Goal: Information Seeking & Learning: Find specific fact

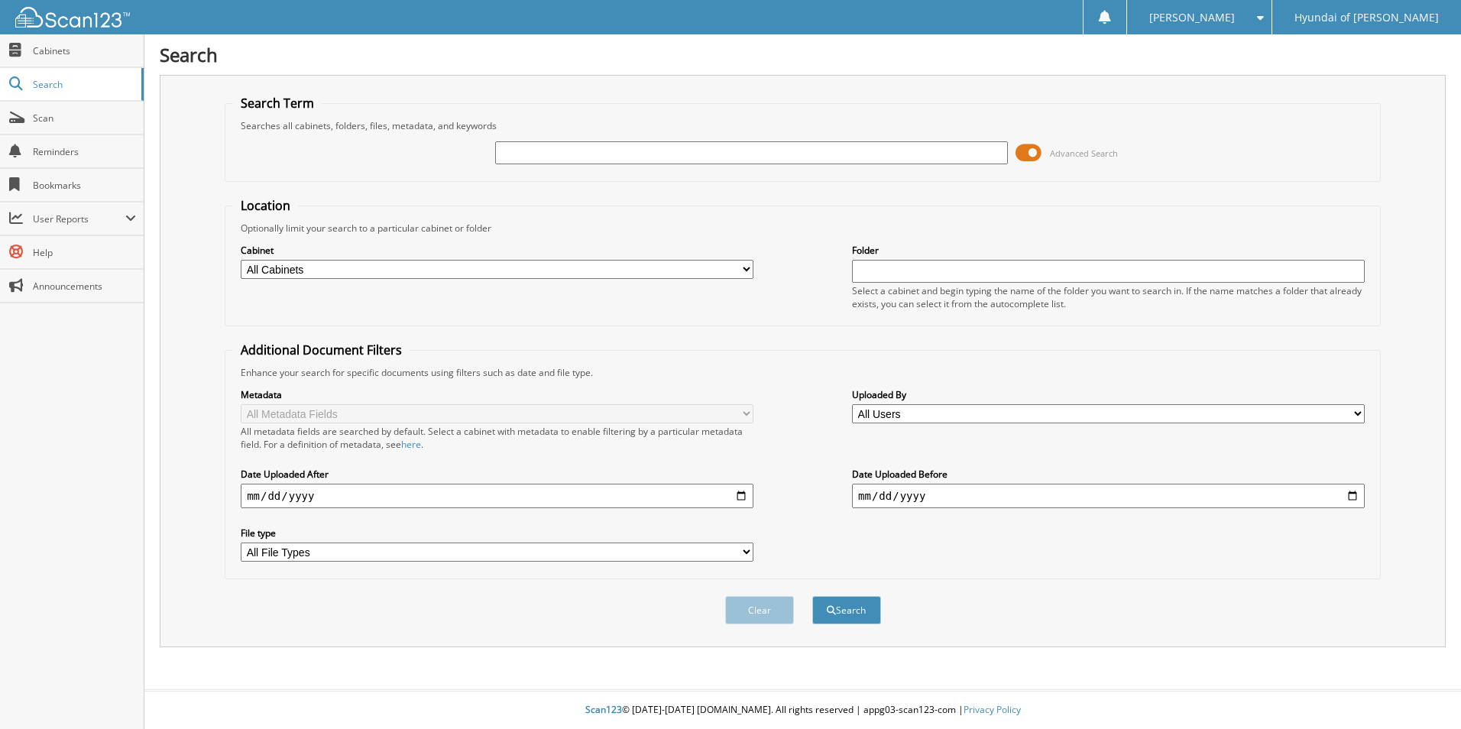
click at [689, 157] on input "text" at bounding box center [751, 152] width 513 height 23
type input "70246"
click at [812, 596] on button "Search" at bounding box center [846, 610] width 69 height 28
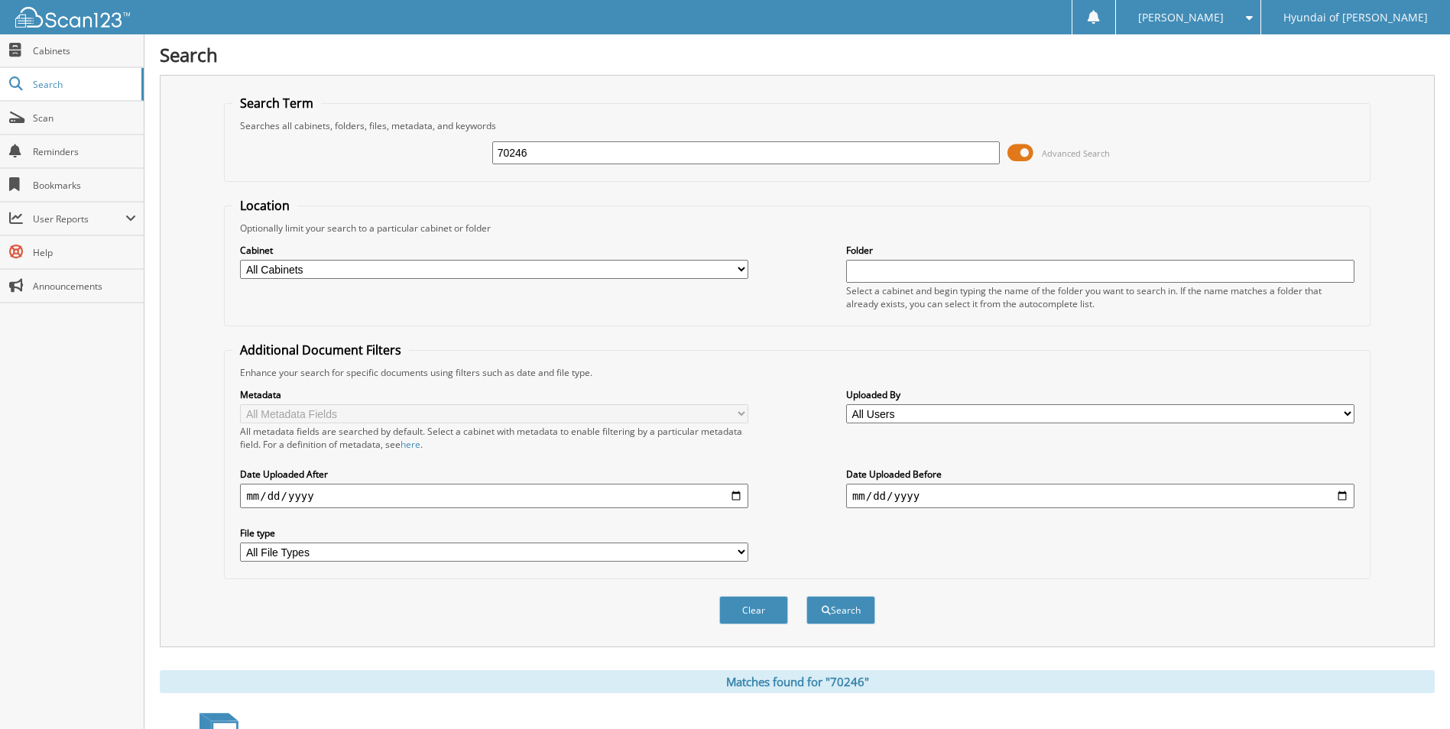
click at [551, 131] on div "Searches all cabinets, folders, files, metadata, and keywords" at bounding box center [796, 125] width 1129 height 13
drag, startPoint x: 542, startPoint y: 148, endPoint x: 428, endPoint y: 161, distance: 114.6
click at [428, 161] on div "70246 Advanced Search" at bounding box center [796, 152] width 1129 height 41
type input "70268"
click at [806, 596] on button "Search" at bounding box center [840, 610] width 69 height 28
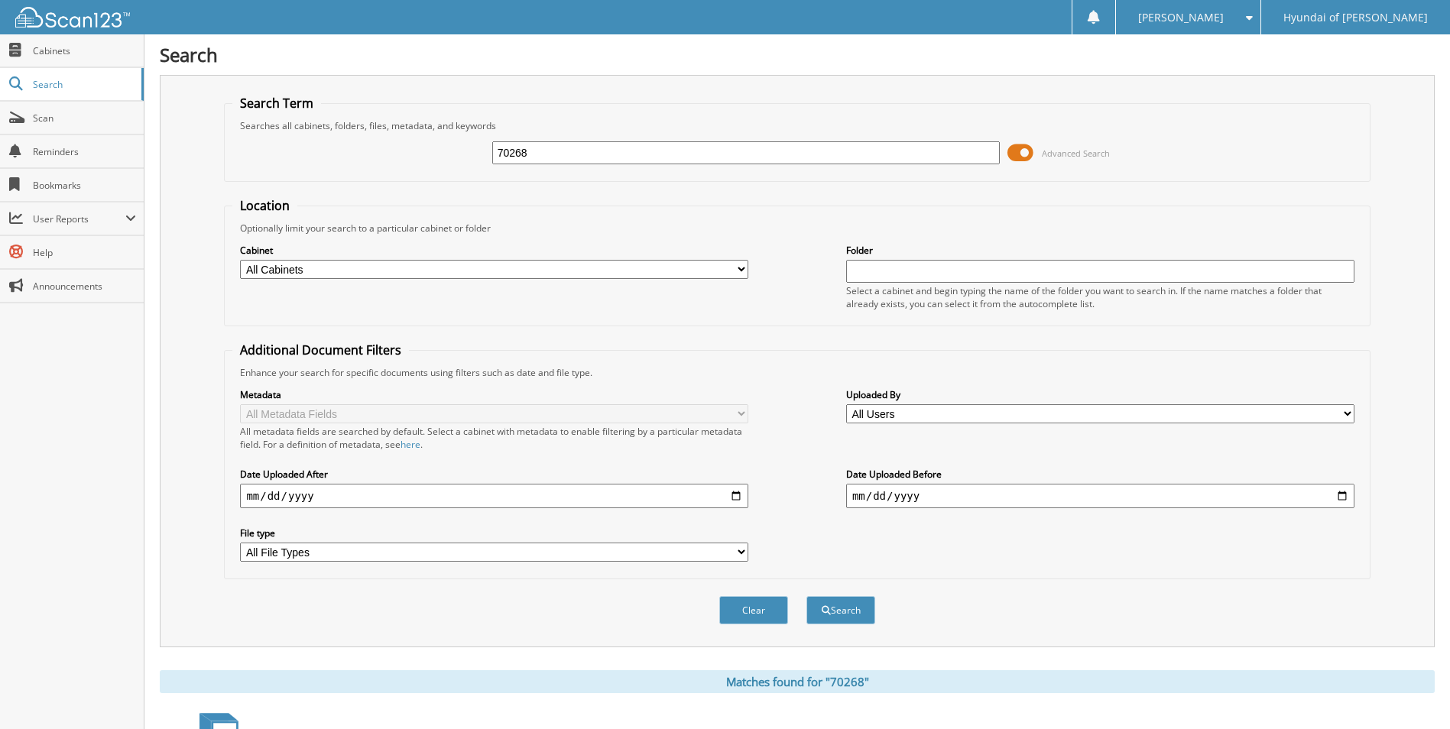
drag, startPoint x: 551, startPoint y: 156, endPoint x: 415, endPoint y: 160, distance: 136.1
click at [415, 160] on div "70268 Advanced Search" at bounding box center [796, 152] width 1129 height 41
type input "38062"
click at [806, 596] on button "Search" at bounding box center [840, 610] width 69 height 28
drag, startPoint x: 539, startPoint y: 160, endPoint x: 417, endPoint y: 151, distance: 122.6
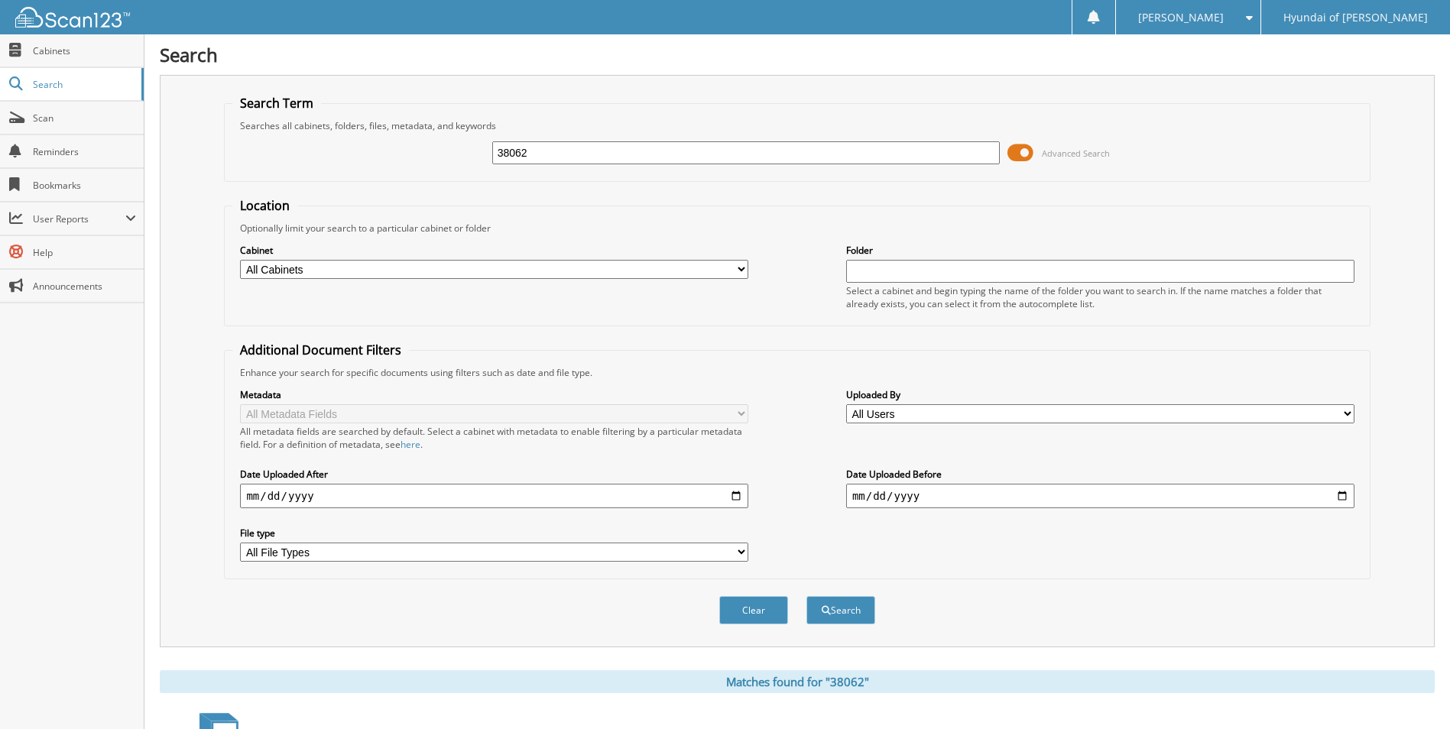
click at [417, 151] on div "38062 Advanced Search" at bounding box center [796, 152] width 1129 height 41
type input "town, [PERSON_NAME]"
click at [806, 596] on button "Search" at bounding box center [840, 610] width 69 height 28
